Goal: Information Seeking & Learning: Learn about a topic

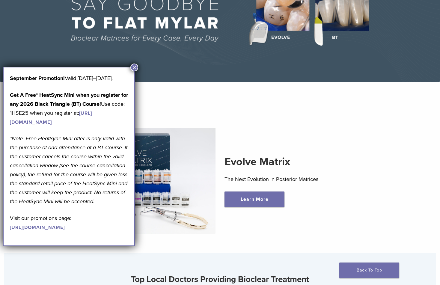
scroll to position [90, 0]
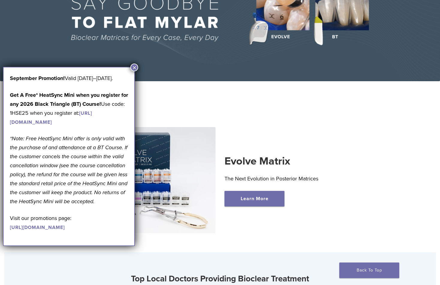
click at [134, 66] on button "×" at bounding box center [134, 68] width 8 height 8
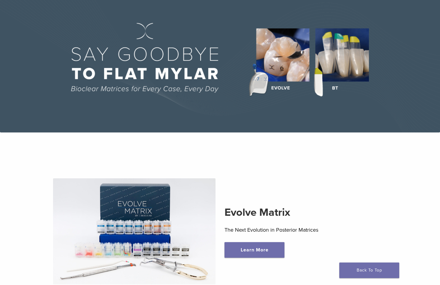
scroll to position [0, 0]
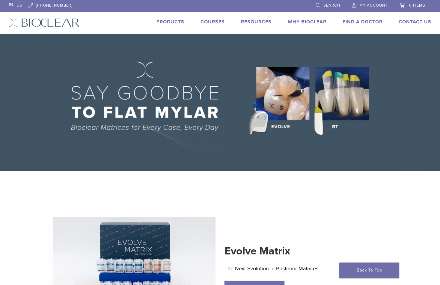
click at [173, 22] on link "Products" at bounding box center [171, 22] width 28 height 6
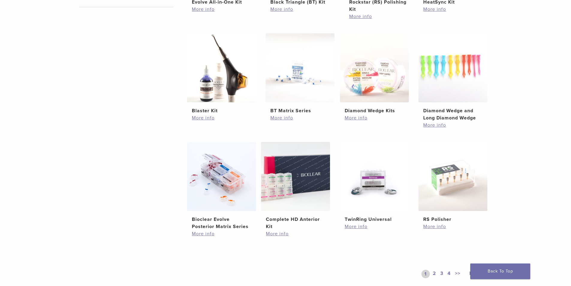
scroll to position [390, 0]
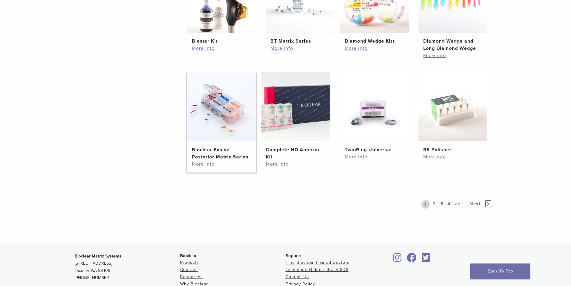
click at [230, 132] on img at bounding box center [221, 106] width 69 height 69
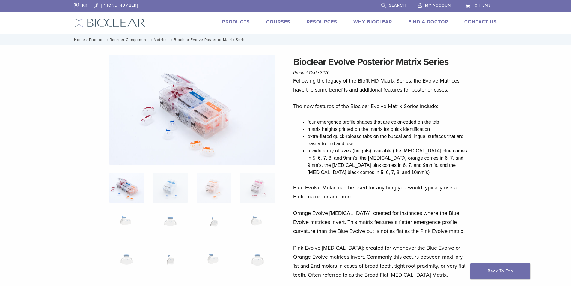
click at [230, 22] on link "Products" at bounding box center [236, 22] width 28 height 6
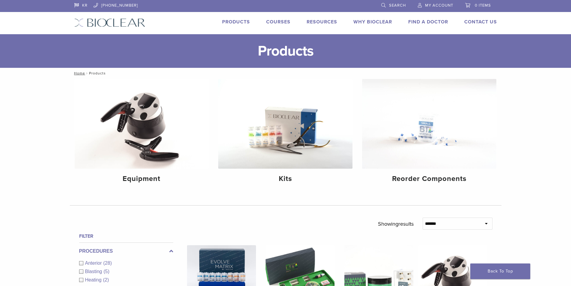
click at [376, 21] on link "Why Bioclear" at bounding box center [373, 22] width 39 height 6
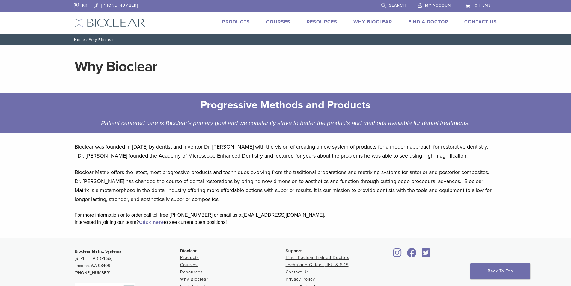
click at [230, 21] on link "Products" at bounding box center [236, 22] width 28 height 6
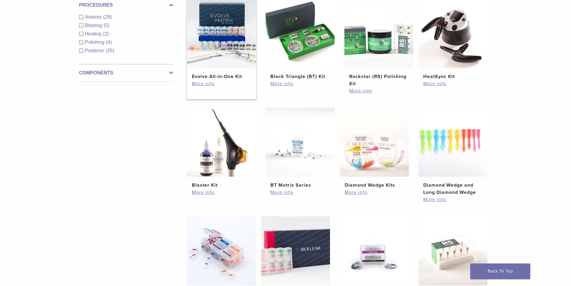
scroll to position [330, 0]
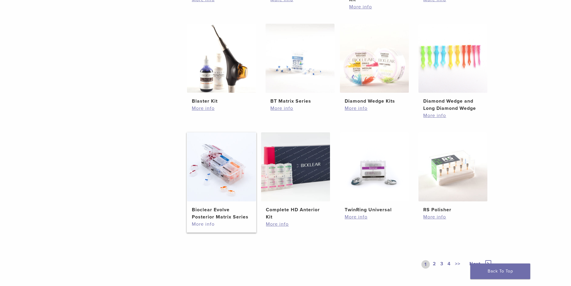
click at [207, 225] on link "More info" at bounding box center [221, 223] width 59 height 7
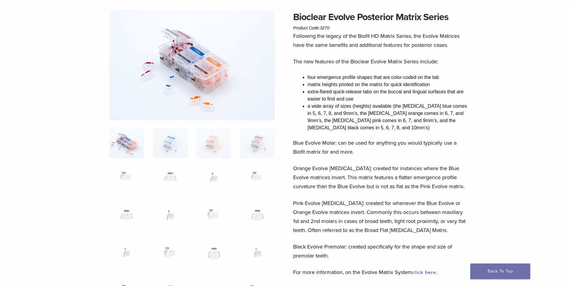
scroll to position [30, 0]
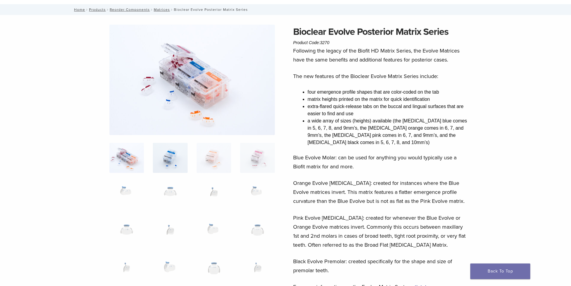
click at [167, 159] on img at bounding box center [170, 158] width 34 height 30
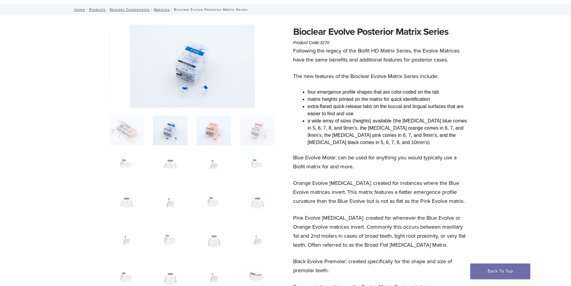
click at [203, 142] on img at bounding box center [214, 130] width 34 height 30
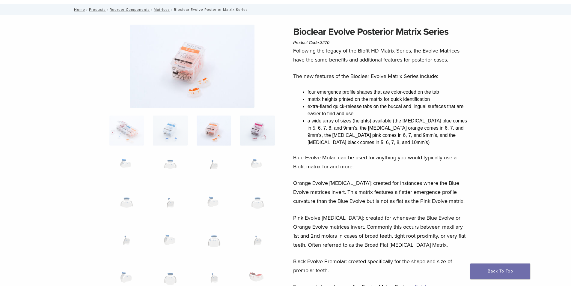
click at [259, 130] on img at bounding box center [257, 130] width 34 height 30
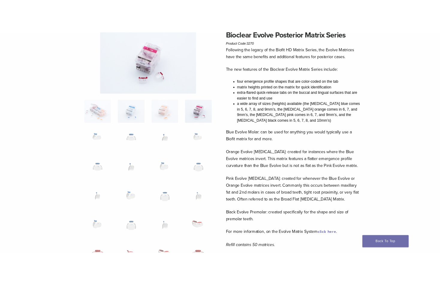
scroll to position [90, 0]
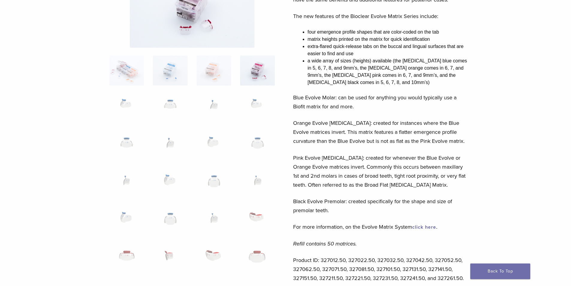
click at [426, 227] on link "click here" at bounding box center [424, 227] width 24 height 6
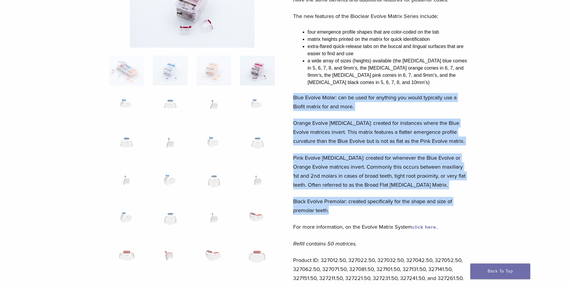
drag, startPoint x: 293, startPoint y: 96, endPoint x: 476, endPoint y: 213, distance: 217.7
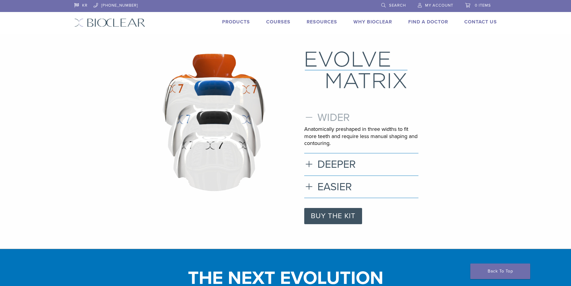
click at [342, 118] on h3 "WIDER" at bounding box center [361, 117] width 114 height 13
click at [325, 162] on h3 "DEEPER" at bounding box center [361, 164] width 114 height 13
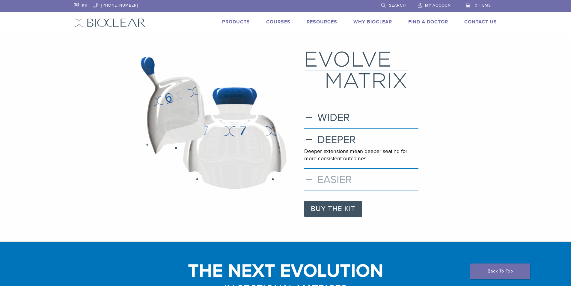
click at [322, 180] on h3 "EASIER" at bounding box center [361, 179] width 114 height 13
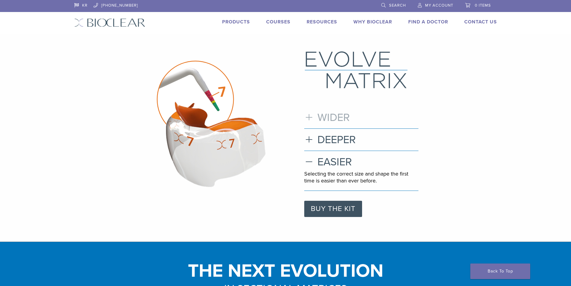
click at [338, 120] on h3 "WIDER" at bounding box center [361, 117] width 114 height 13
